Goal: Information Seeking & Learning: Learn about a topic

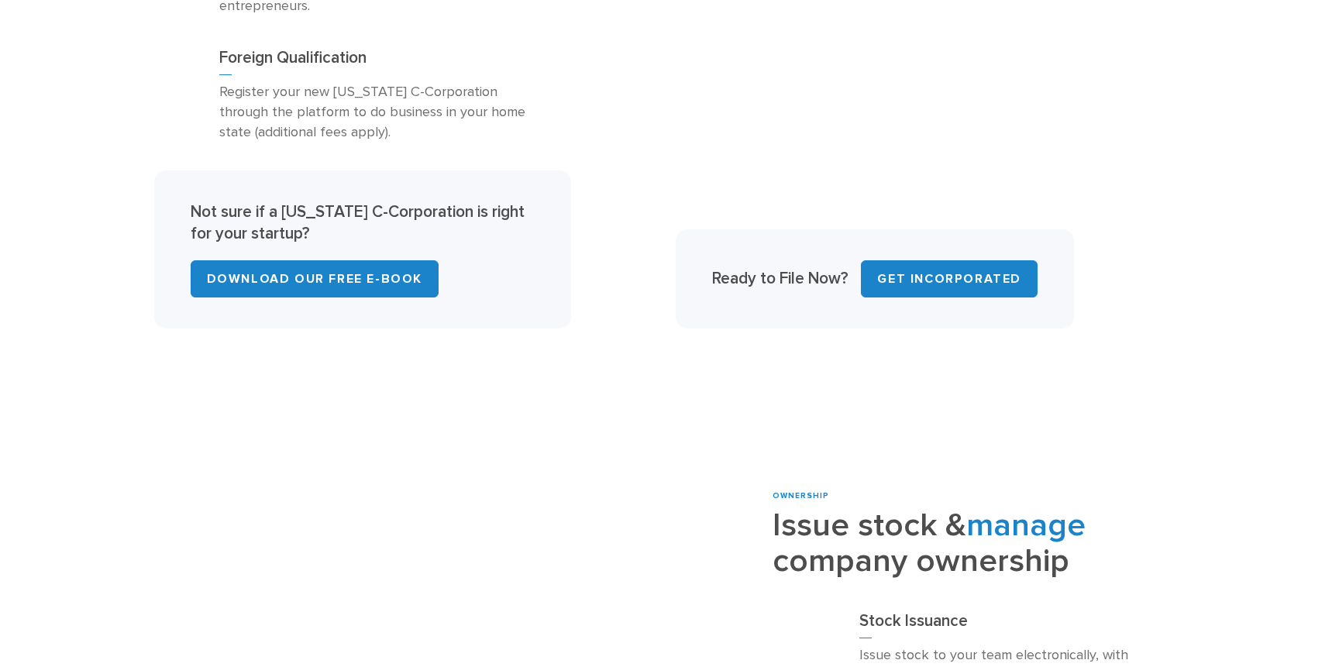
scroll to position [1448, 0]
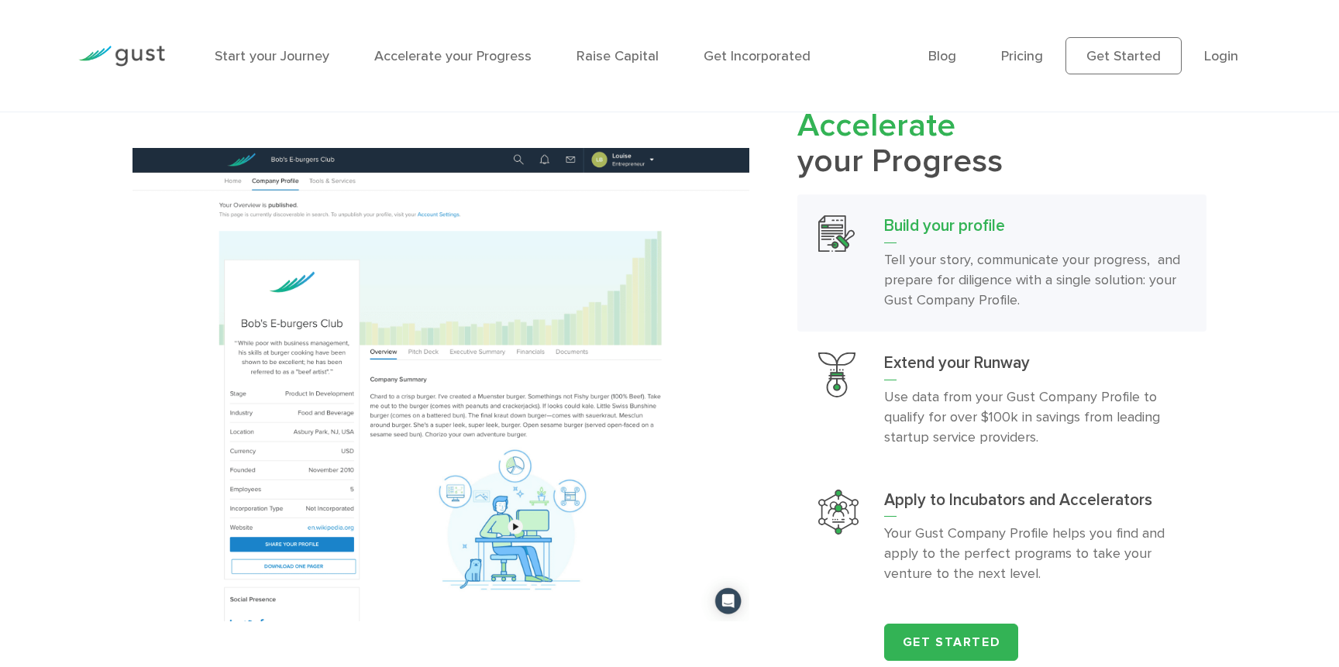
scroll to position [1615, 0]
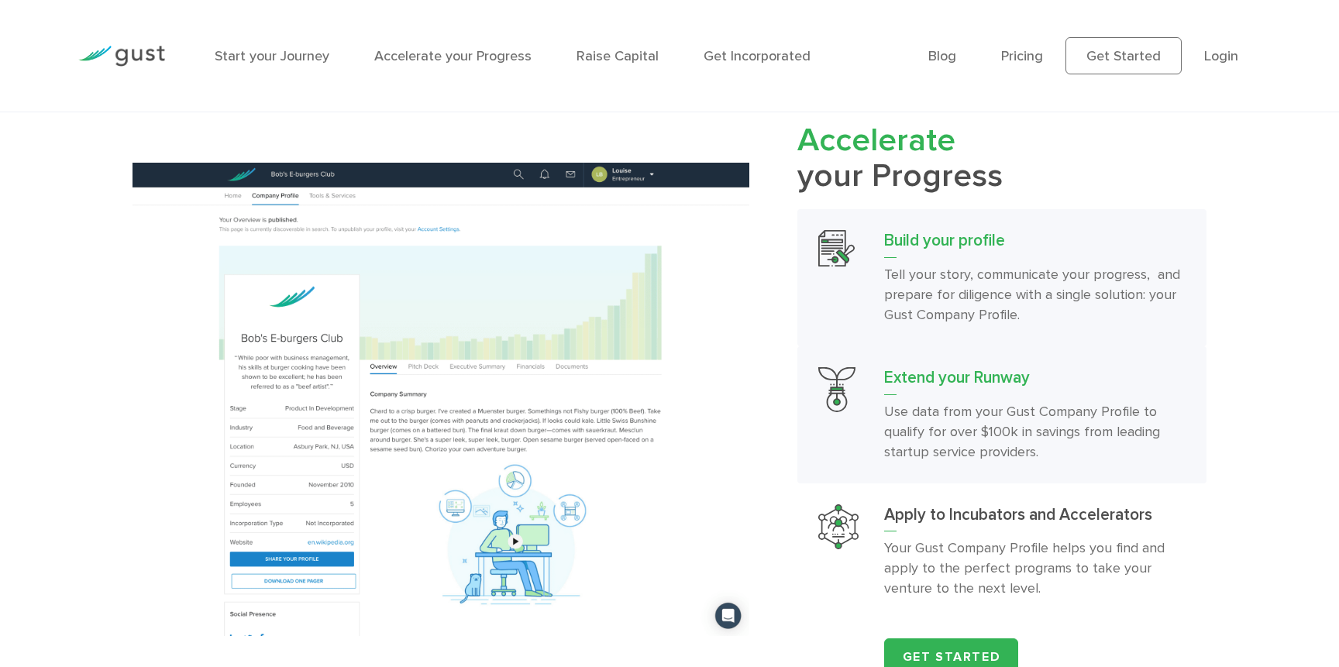
click at [900, 395] on h3 "Extend your Runway" at bounding box center [1034, 381] width 301 height 28
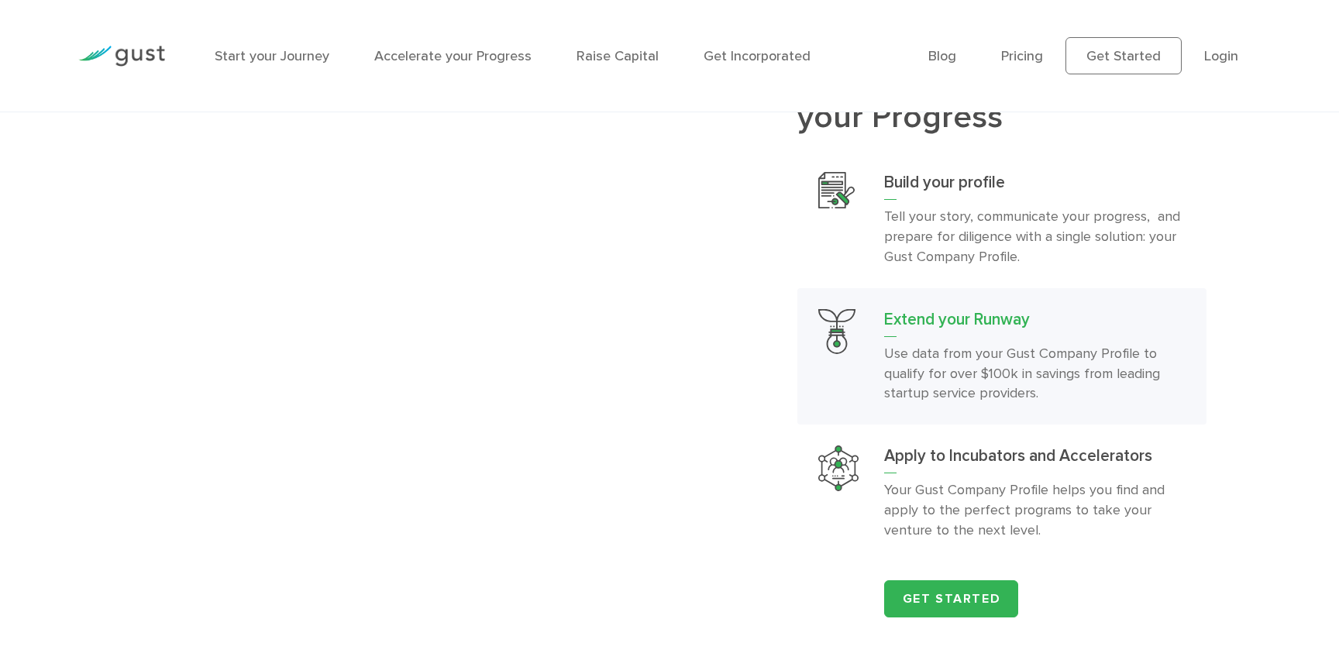
scroll to position [1693, 0]
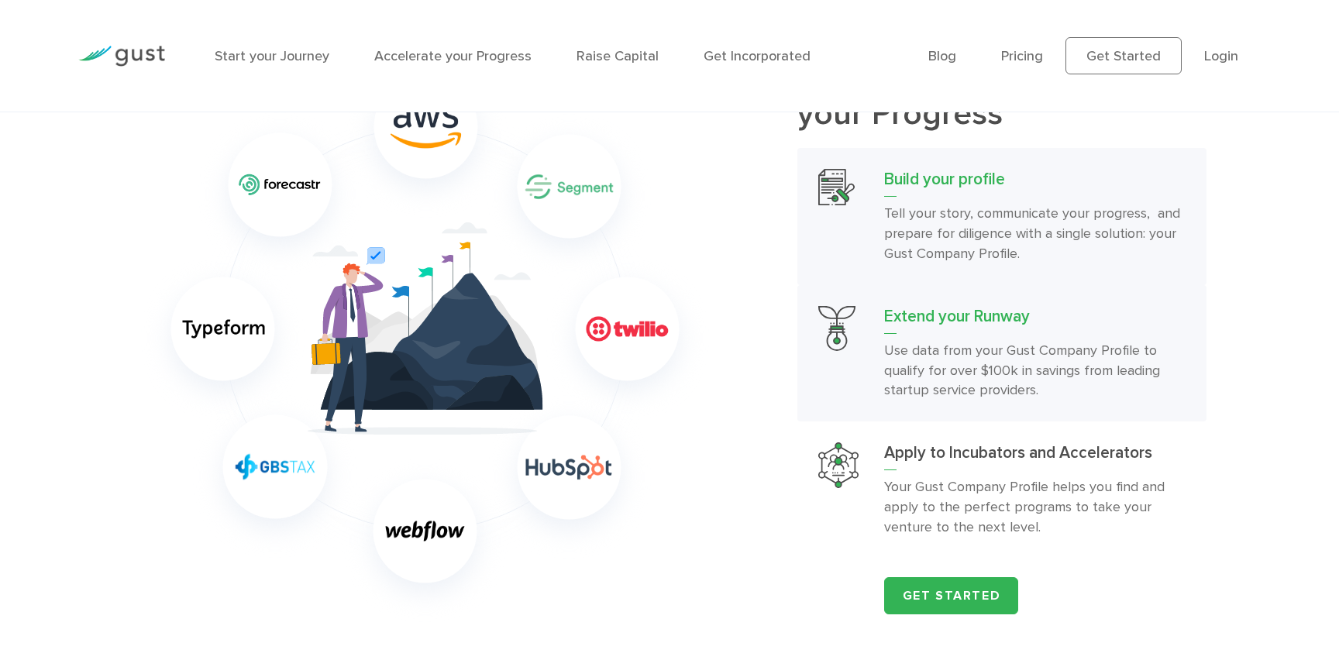
click at [1041, 240] on p "Tell your story, communicate your progress, and prepare for diligence with a si…" at bounding box center [1034, 234] width 301 height 60
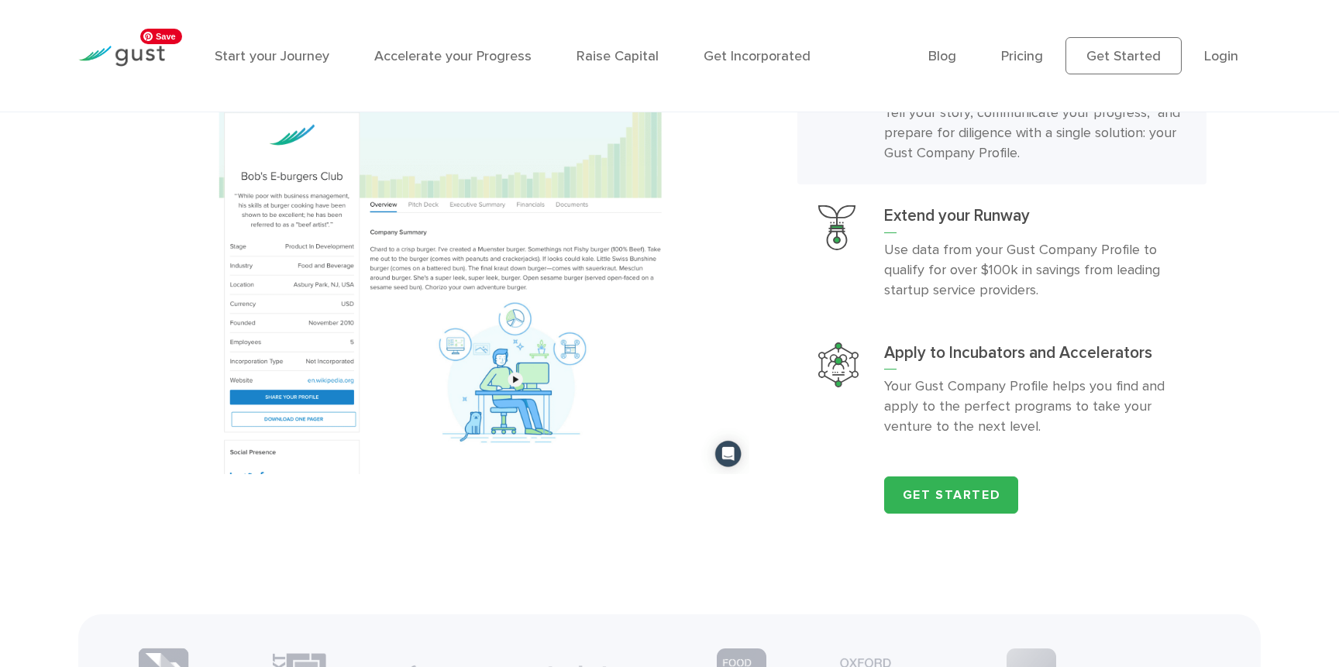
scroll to position [1776, 0]
click at [629, 138] on img at bounding box center [440, 238] width 617 height 473
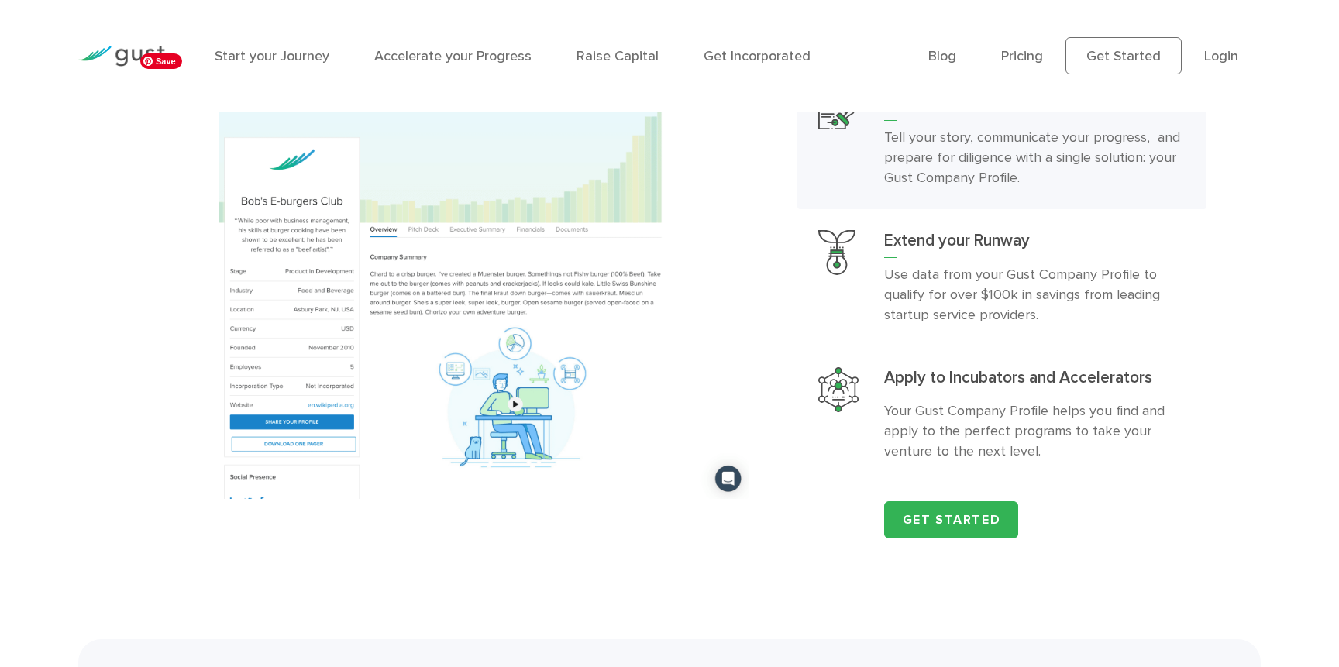
scroll to position [1724, 0]
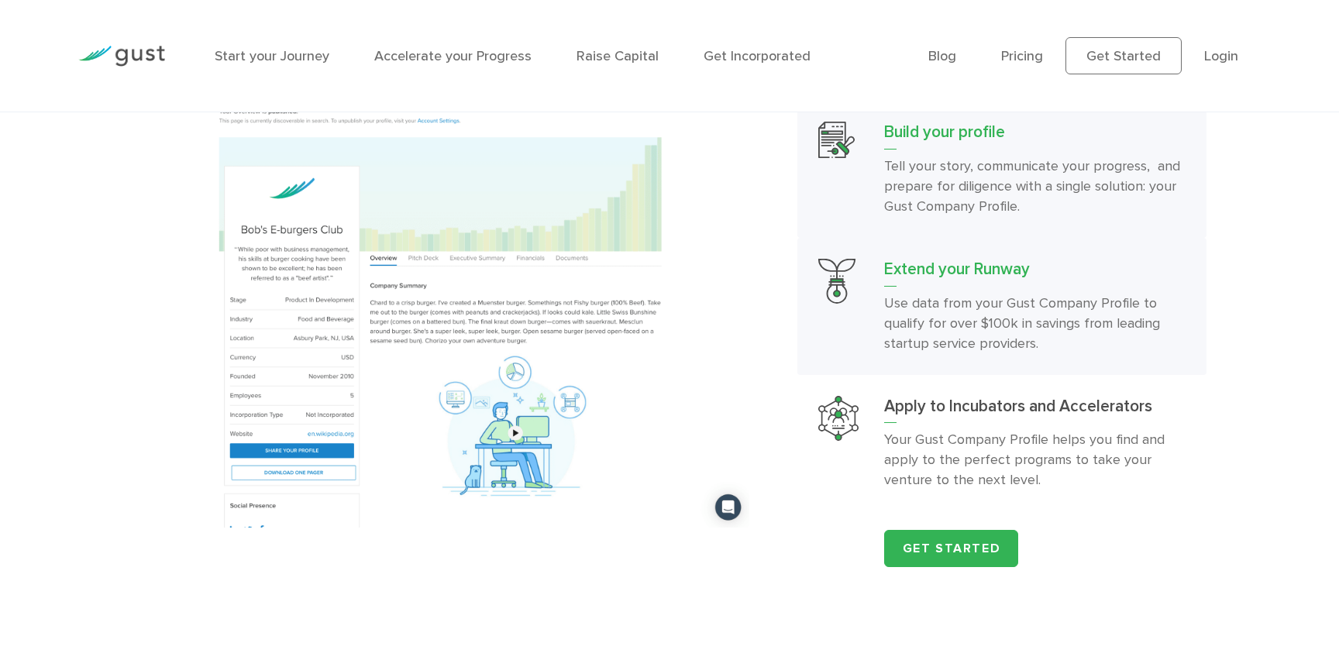
click at [943, 283] on h3 "Extend your Runway" at bounding box center [1034, 273] width 301 height 28
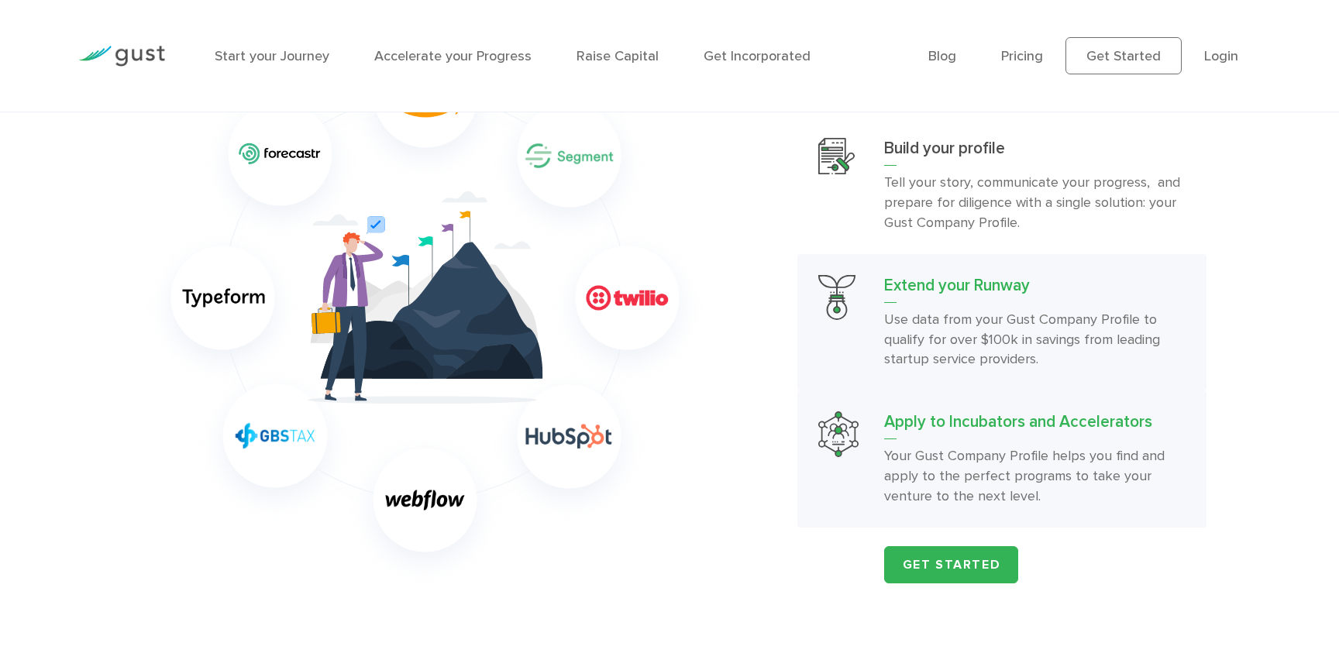
click at [982, 439] on h3 "Apply to Incubators and Accelerators" at bounding box center [1034, 425] width 301 height 28
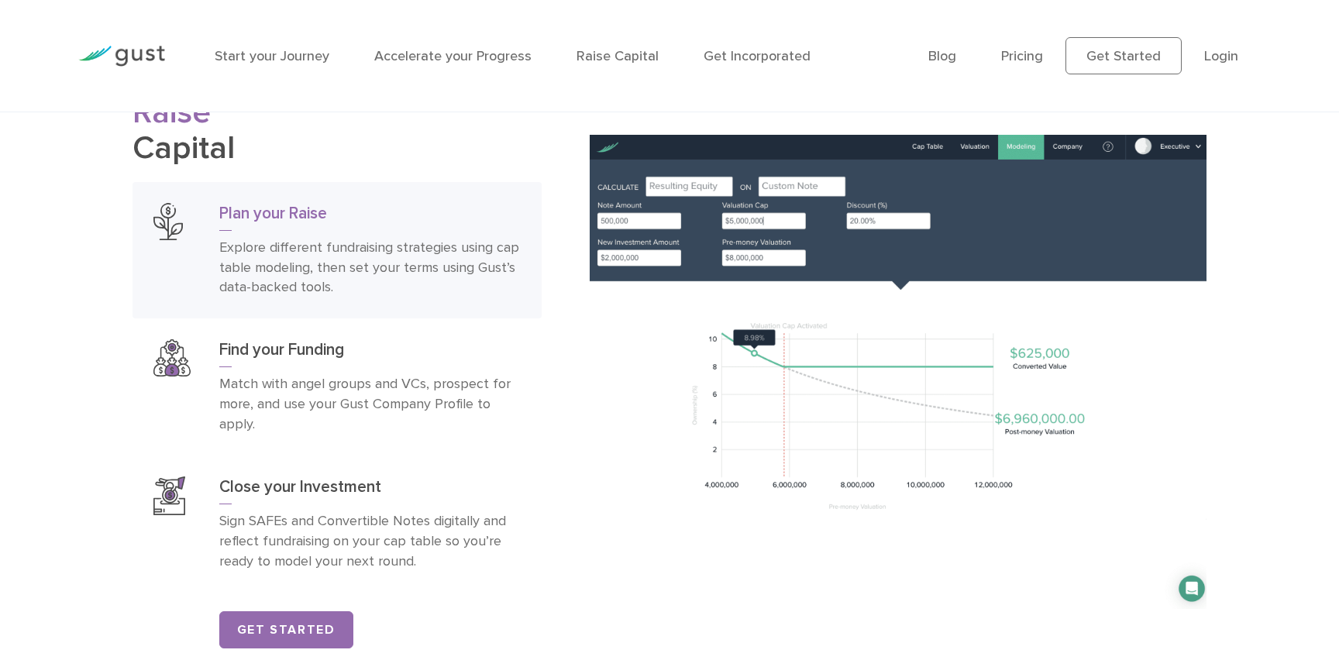
scroll to position [2513, 0]
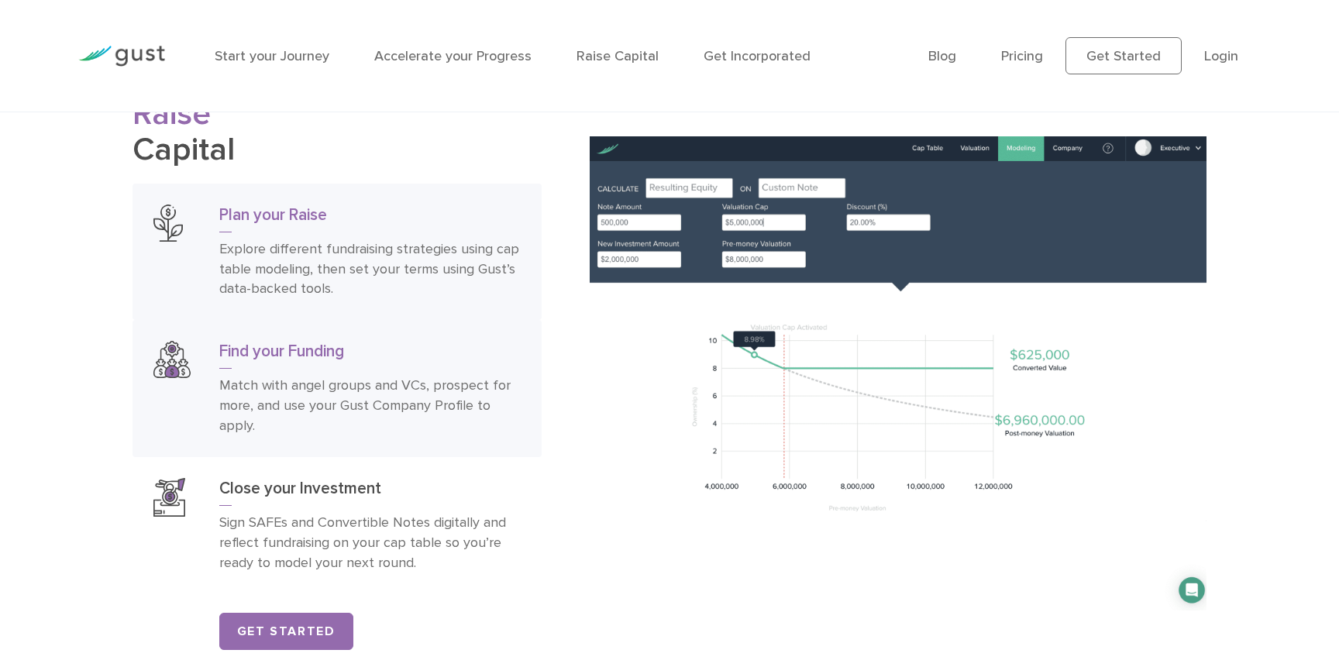
click at [266, 410] on p "Match with angel groups and VCs, prospect for more, and use your Gust Company P…" at bounding box center [369, 406] width 301 height 60
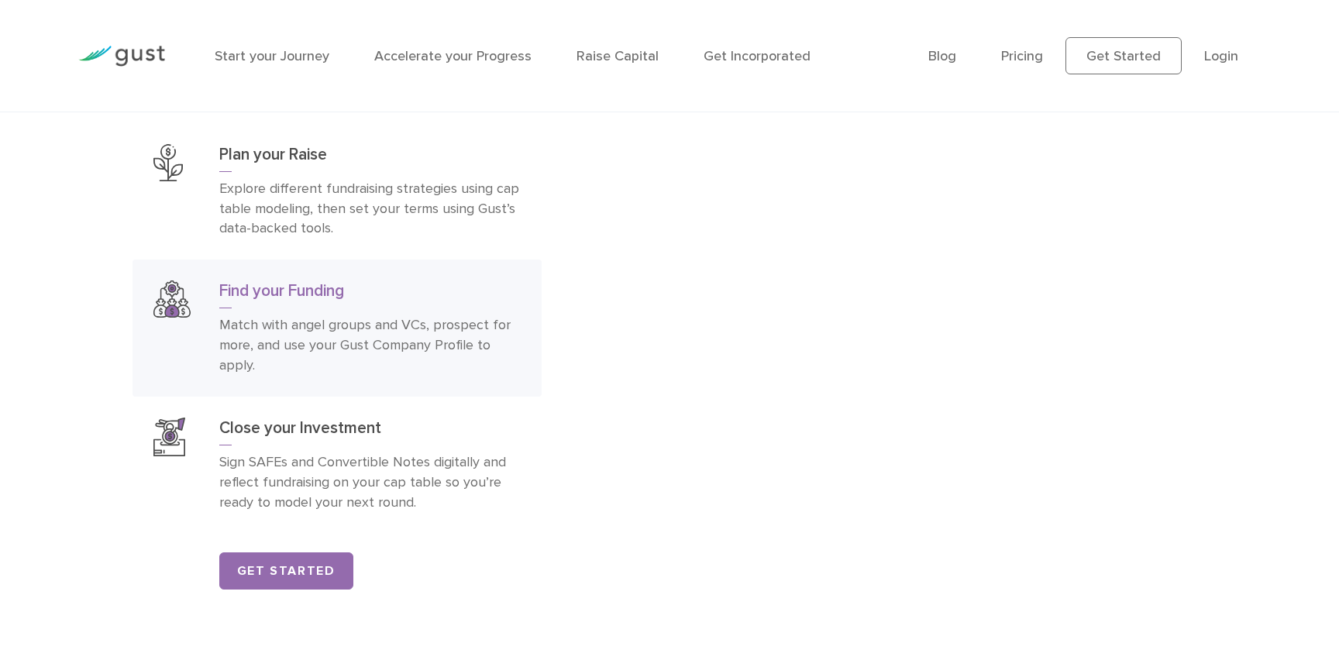
scroll to position [2592, 0]
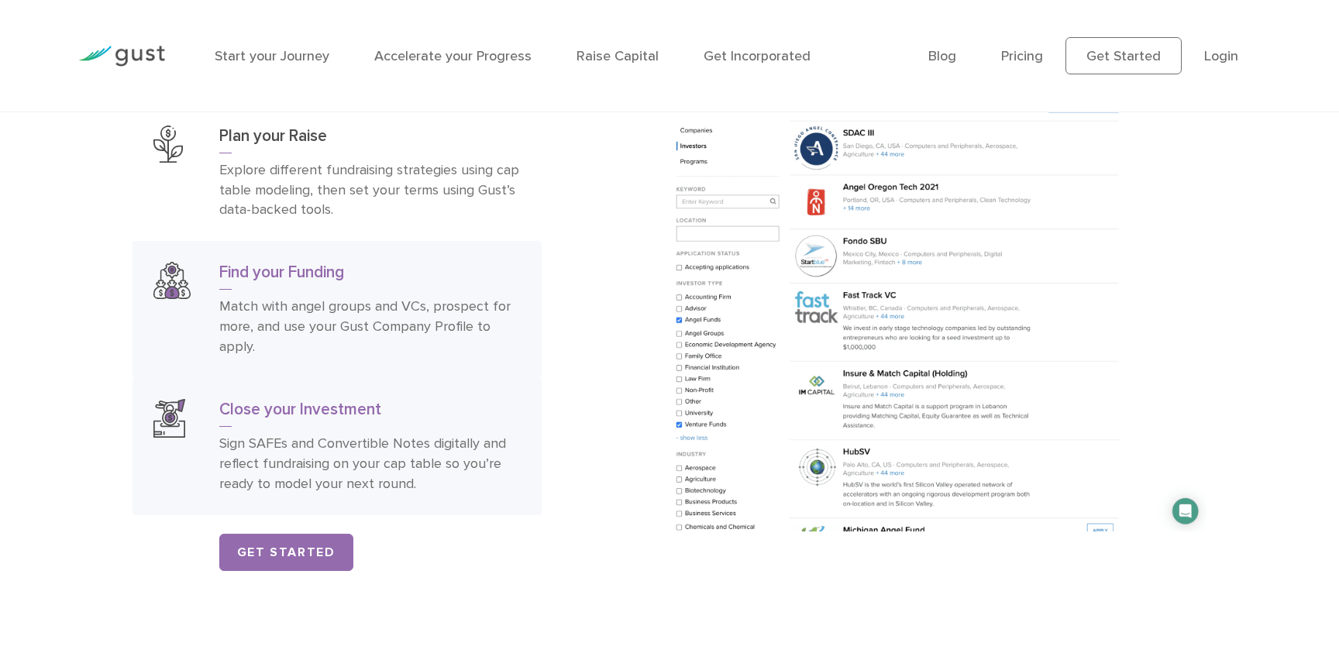
click at [412, 463] on p "Sign SAFEs and Convertible Notes digitally and reflect fundraising on your cap …" at bounding box center [369, 464] width 301 height 60
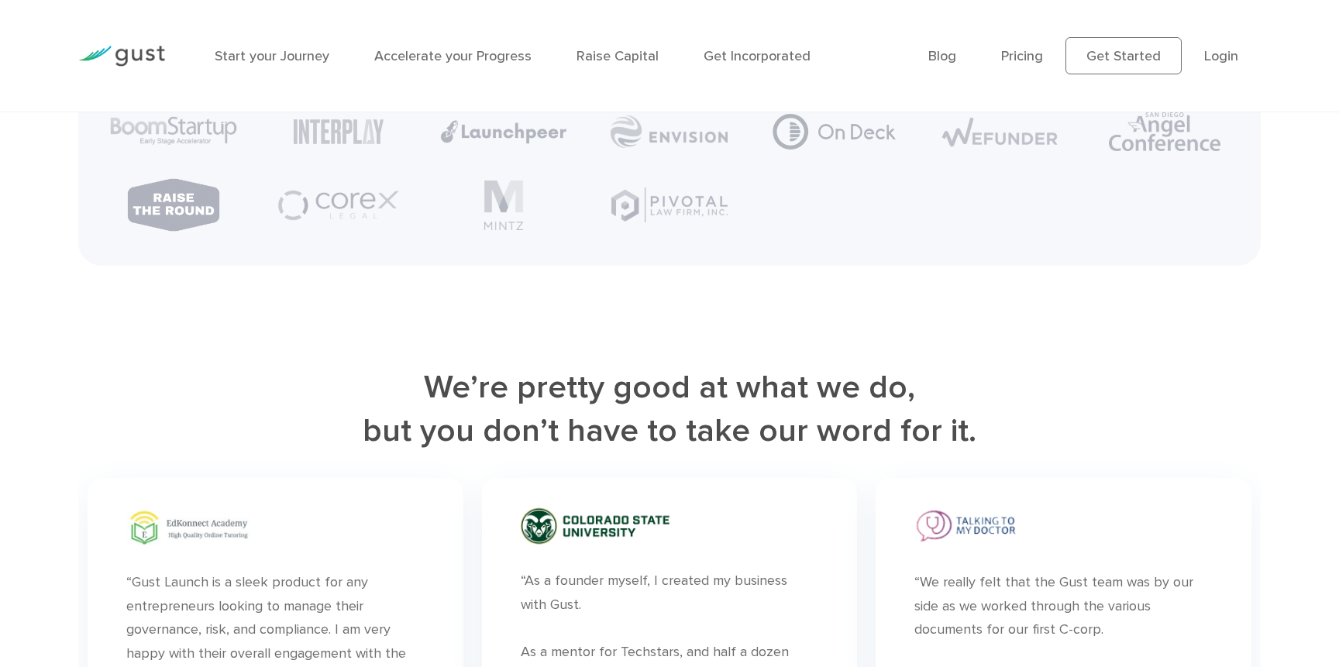
scroll to position [4120, 0]
